Goal: Task Accomplishment & Management: Manage account settings

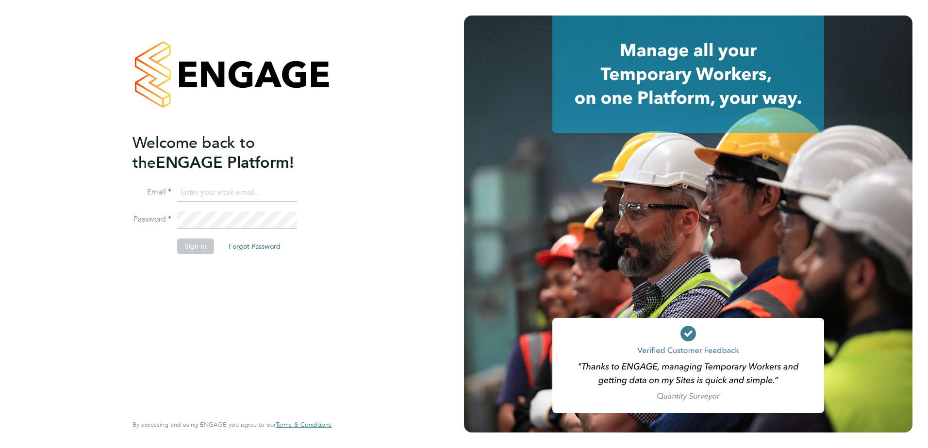
type input "julie@lloydrecruitment.co.uk"
click at [334, 222] on div "Welcome back to the ENGAGE Platform! Email julie@lloydrecruitment.co.uk Passwor…" at bounding box center [232, 224] width 238 height 448
click at [208, 250] on button "Sign In" at bounding box center [195, 247] width 37 height 16
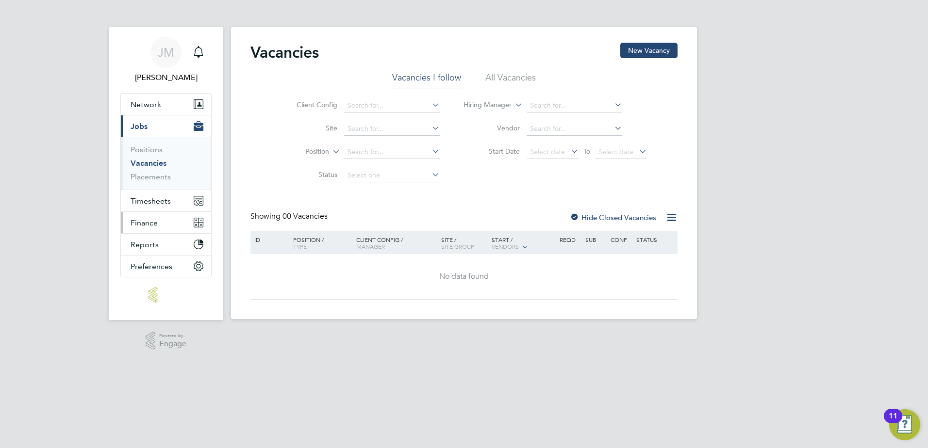
click at [145, 220] on span "Finance" at bounding box center [144, 222] width 27 height 9
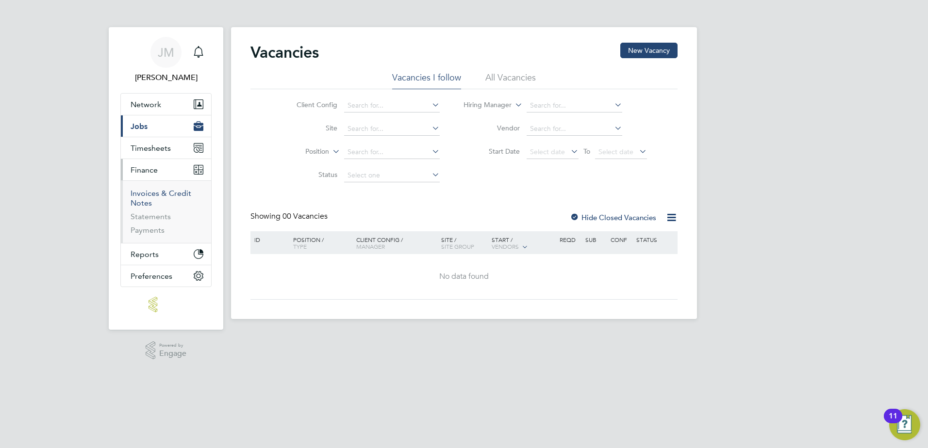
click at [148, 195] on link "Invoices & Credit Notes" at bounding box center [161, 198] width 61 height 19
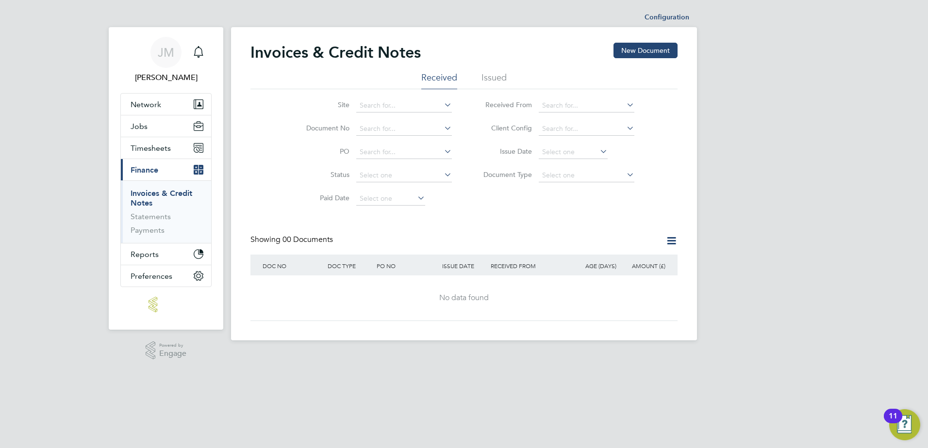
click at [494, 78] on li "Issued" at bounding box center [493, 80] width 25 height 17
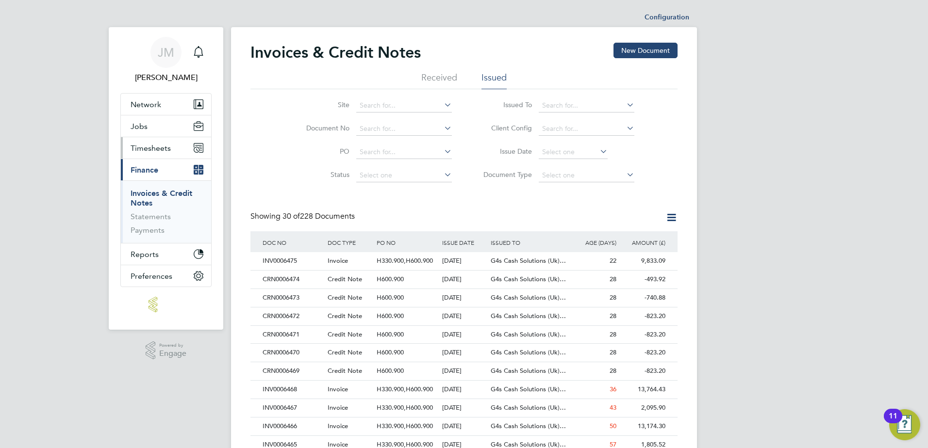
click at [152, 148] on span "Timesheets" at bounding box center [151, 148] width 40 height 9
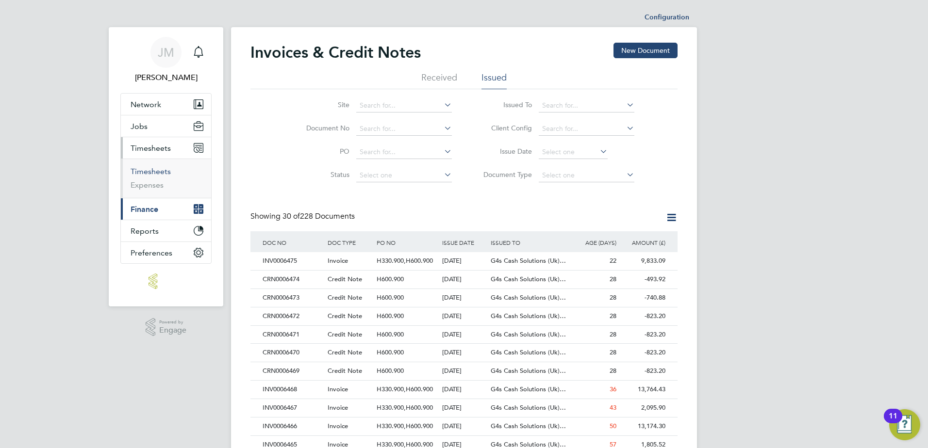
click at [148, 172] on link "Timesheets" at bounding box center [151, 171] width 40 height 9
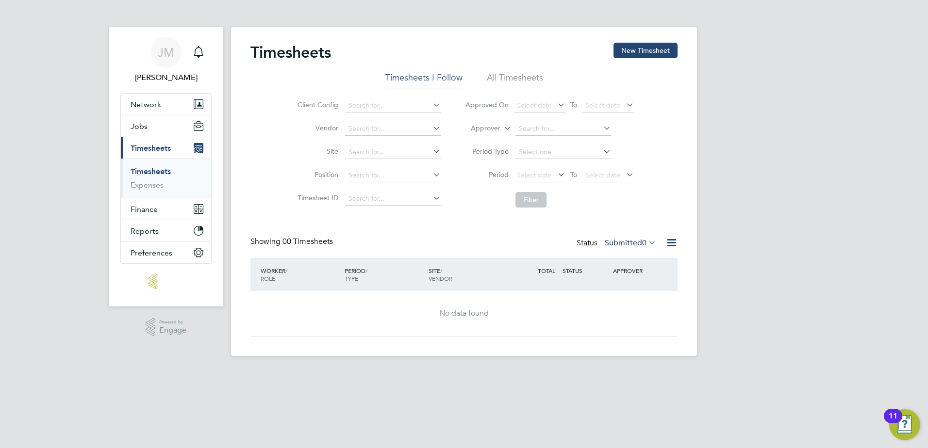
click at [503, 70] on div "Timesheets New Timesheet" at bounding box center [463, 57] width 427 height 29
click at [506, 79] on li "All Timesheets" at bounding box center [515, 80] width 56 height 17
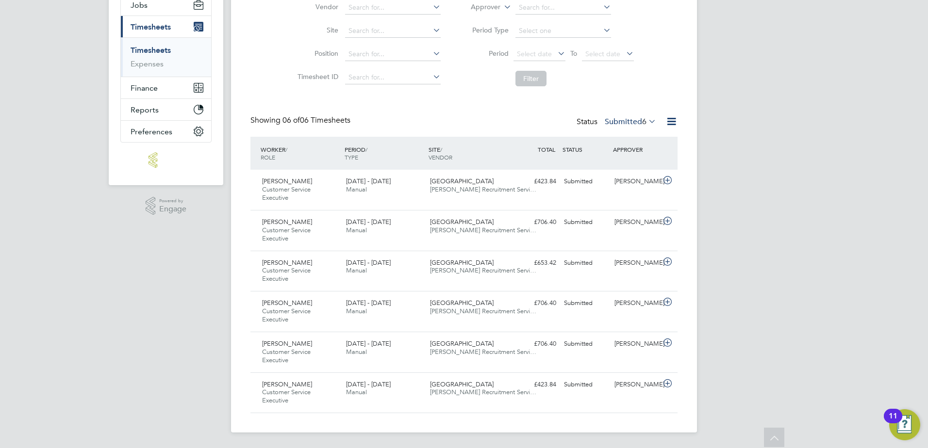
click at [646, 122] on icon at bounding box center [646, 122] width 0 height 14
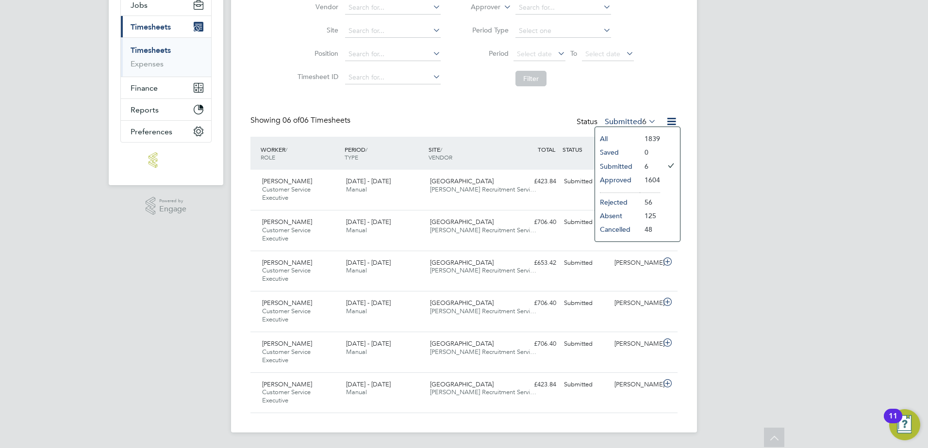
click at [622, 139] on li "All" at bounding box center [617, 139] width 45 height 14
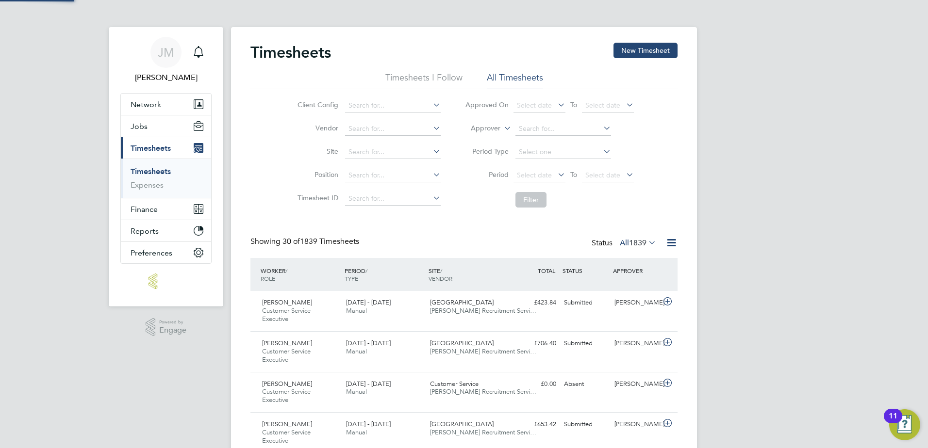
scroll to position [5, 5]
click at [145, 212] on span "Finance" at bounding box center [144, 209] width 27 height 9
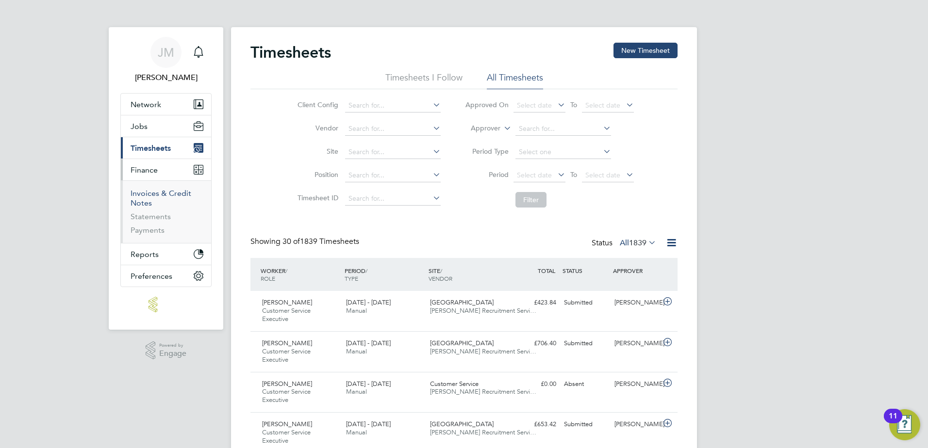
click at [147, 196] on link "Invoices & Credit Notes" at bounding box center [161, 198] width 61 height 19
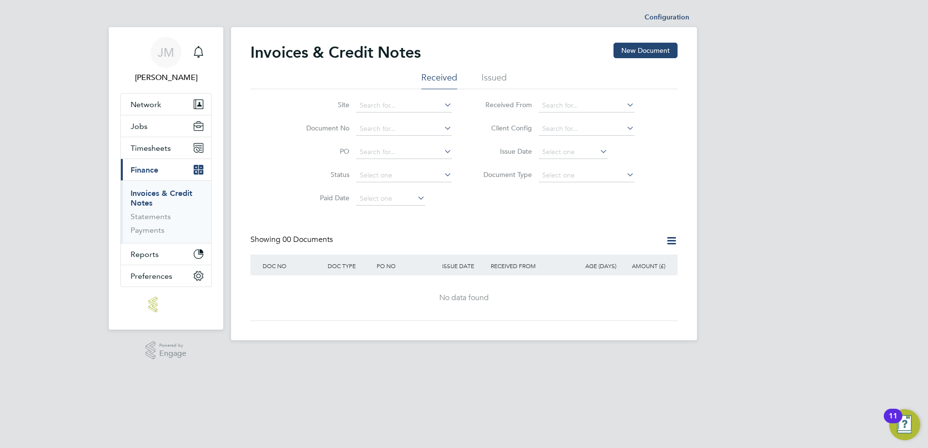
click at [490, 72] on li "Issued" at bounding box center [493, 80] width 25 height 17
